Goal: Task Accomplishment & Management: Use online tool/utility

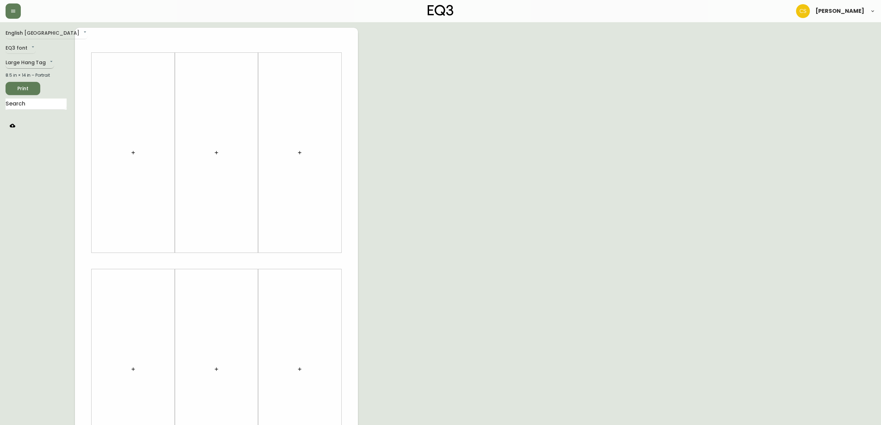
click at [28, 64] on body "[PERSON_NAME] English Canada en_CA EQ3 font EQ3 Large Hang Tag large 8.5 in × 1…" at bounding box center [440, 247] width 881 height 494
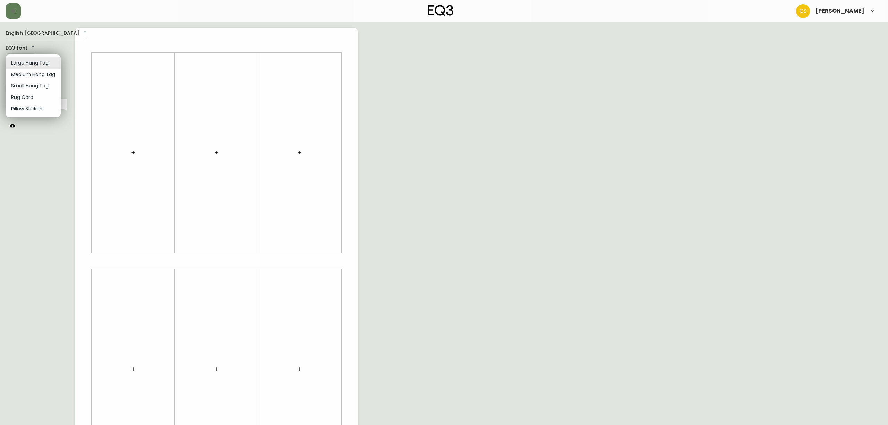
click at [24, 87] on li "Small Hang Tag" at bounding box center [33, 85] width 55 height 11
type input "small"
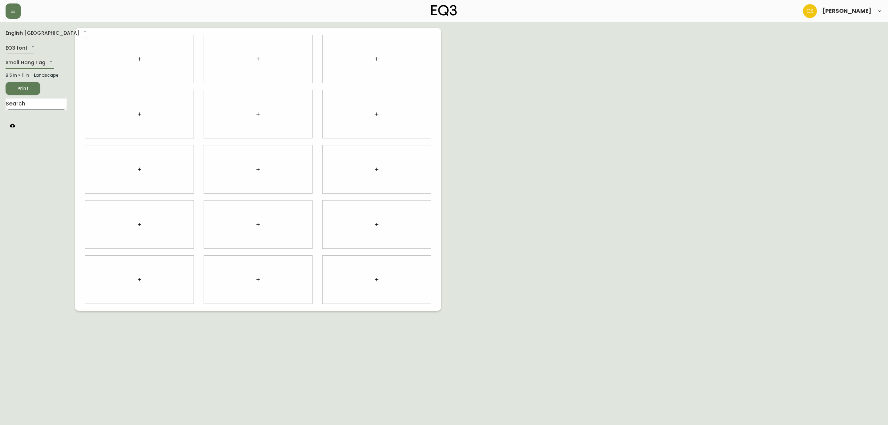
click at [28, 105] on input "text" at bounding box center [36, 104] width 61 height 11
click at [307, 42] on div "Place Round End Table" at bounding box center [258, 41] width 100 height 6
click at [306, 36] on icon "button" at bounding box center [305, 37] width 4 height 4
drag, startPoint x: 32, startPoint y: 107, endPoint x: 0, endPoint y: 105, distance: 32.3
click at [0, 105] on main "English [GEOGRAPHIC_DATA] en_CA EQ3 font EQ3 Small Hang Tag small 8.5 in × 11 i…" at bounding box center [444, 166] width 888 height 289
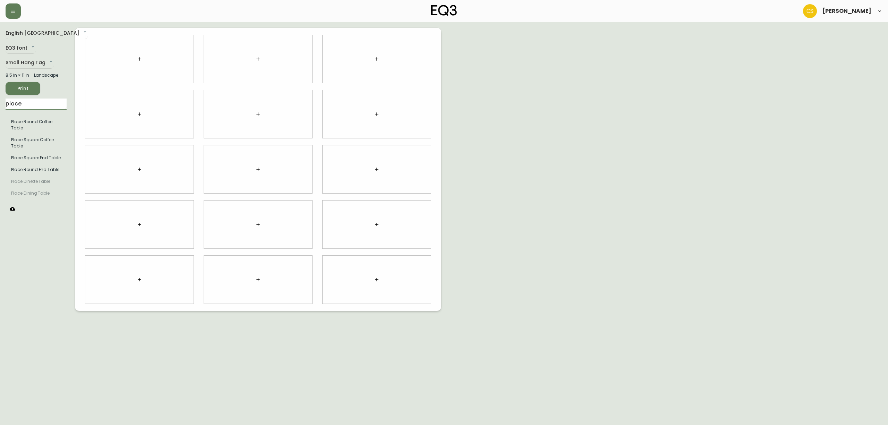
type input "z"
type input "n"
type input "sheep"
click at [284, 59] on body "[PERSON_NAME] English Canada en_CA EQ3 font EQ3 Small Hang Tag small 8.5 in × 1…" at bounding box center [444, 155] width 888 height 311
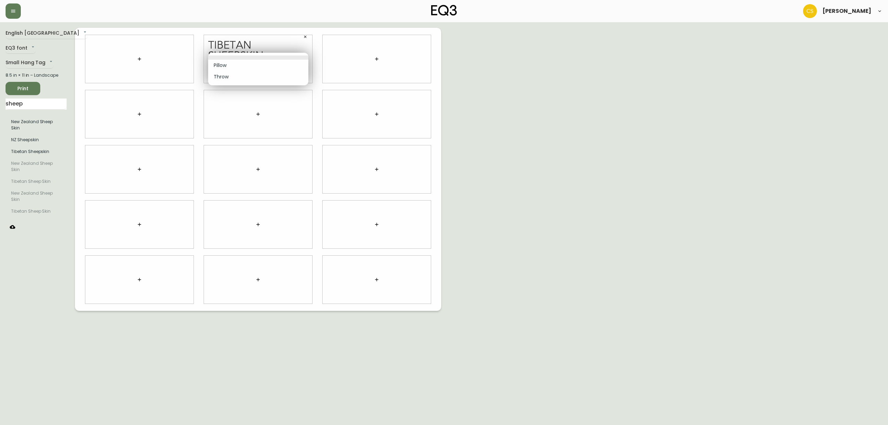
click at [217, 74] on li "Throw" at bounding box center [258, 76] width 100 height 11
type input "1"
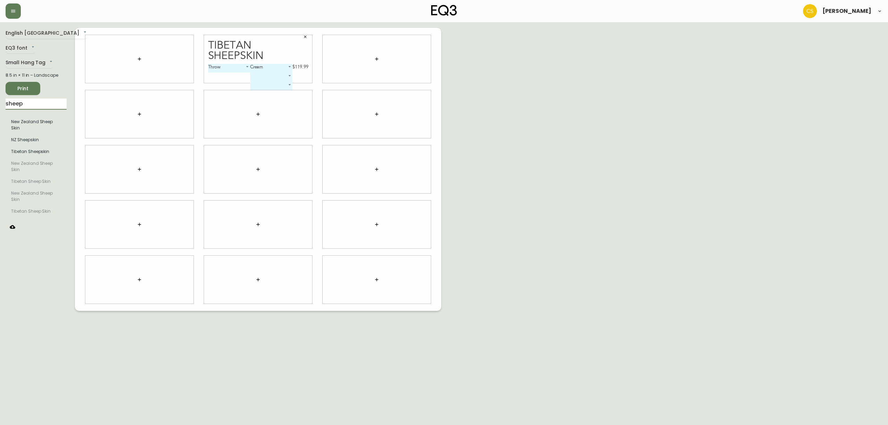
drag, startPoint x: 35, startPoint y: 104, endPoint x: 0, endPoint y: 105, distance: 35.4
click at [0, 105] on main "English [GEOGRAPHIC_DATA] en_CA EQ3 font EQ3 Small Hang Tag small 8.5 in × 11 i…" at bounding box center [444, 166] width 888 height 289
click at [256, 111] on icon "button" at bounding box center [258, 114] width 6 height 6
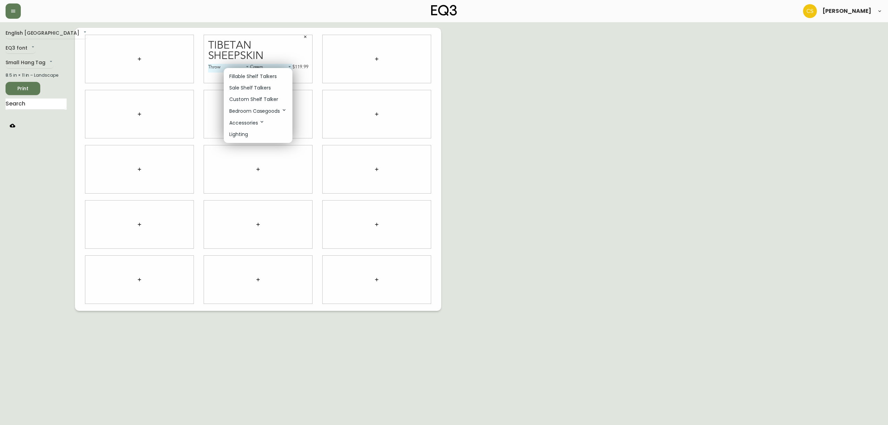
click at [265, 76] on p "Fillable Shelf Talkers" at bounding box center [253, 76] width 48 height 7
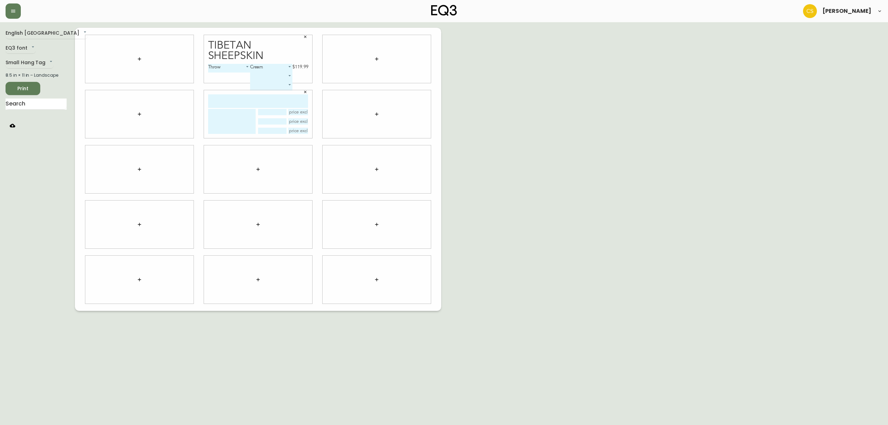
click at [248, 95] on input "text" at bounding box center [258, 101] width 100 height 14
type input "place"
click at [225, 113] on textarea at bounding box center [232, 121] width 48 height 25
type textarea "w"
type textarea "Walnut & glass end table"
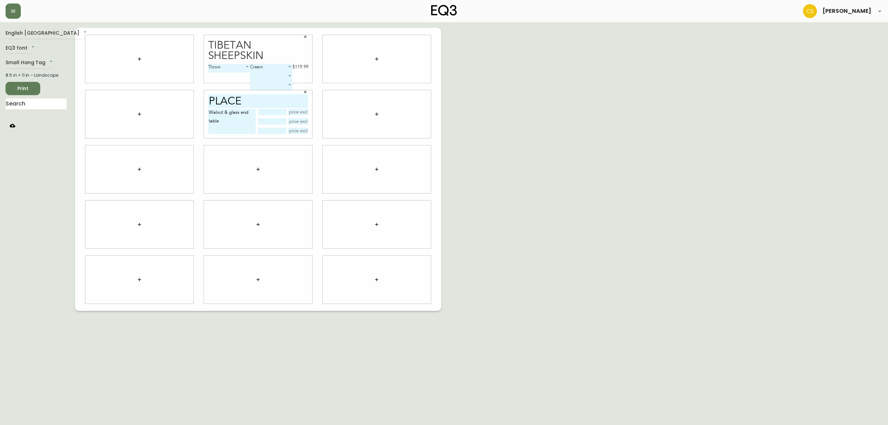
click at [296, 114] on input "text" at bounding box center [298, 112] width 20 height 6
click at [295, 129] on input "text" at bounding box center [298, 131] width 20 height 6
type input "$399"
click at [545, 150] on div "English [GEOGRAPHIC_DATA] en_CA EQ3 font EQ3 Small Hang Tag small 8.5 in × 11 i…" at bounding box center [444, 169] width 877 height 283
click at [37, 100] on input "text" at bounding box center [36, 104] width 61 height 11
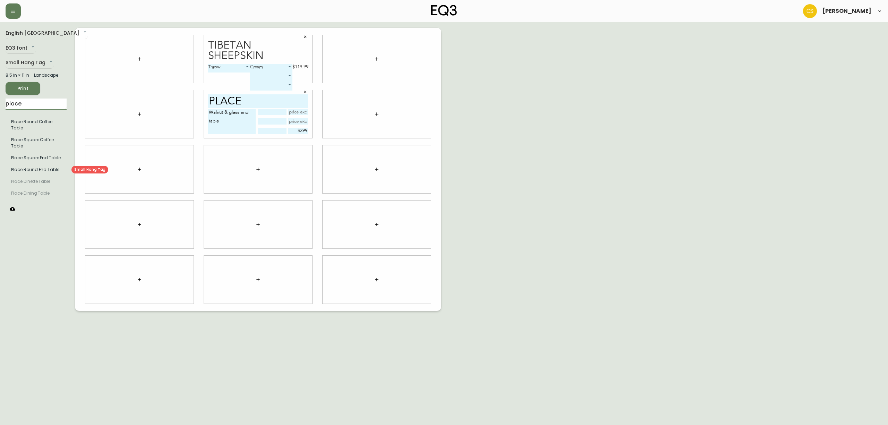
type input "place"
drag, startPoint x: 307, startPoint y: 146, endPoint x: 244, endPoint y: 120, distance: 68.8
click at [307, 146] on icon "button" at bounding box center [305, 147] width 4 height 4
click at [210, 112] on textarea "Walnut & glass end table" at bounding box center [232, 121] width 48 height 25
click at [240, 123] on textarea "Solid walnut & glass end table" at bounding box center [232, 121] width 48 height 25
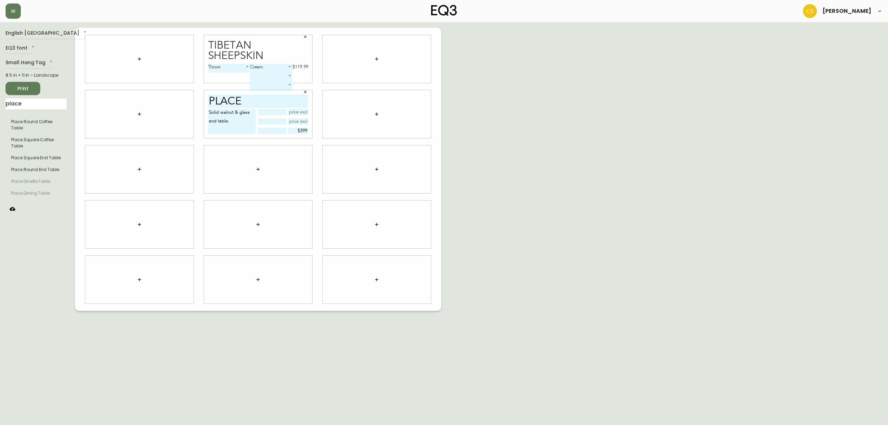
type textarea "Solid walnut & glass end table."
click at [541, 137] on div "English Canada en_CA EQ3 font EQ3 Small Hang Tag small 8.5 in × 11 in – Landsca…" at bounding box center [444, 169] width 877 height 283
click at [28, 87] on span "Print" at bounding box center [23, 88] width 24 height 9
click at [793, 90] on div "English Canada en_CA EQ3 font EQ3 Small Hang Tag small 8.5 in × 11 in – Landsca…" at bounding box center [444, 169] width 877 height 283
